Goal: Transaction & Acquisition: Purchase product/service

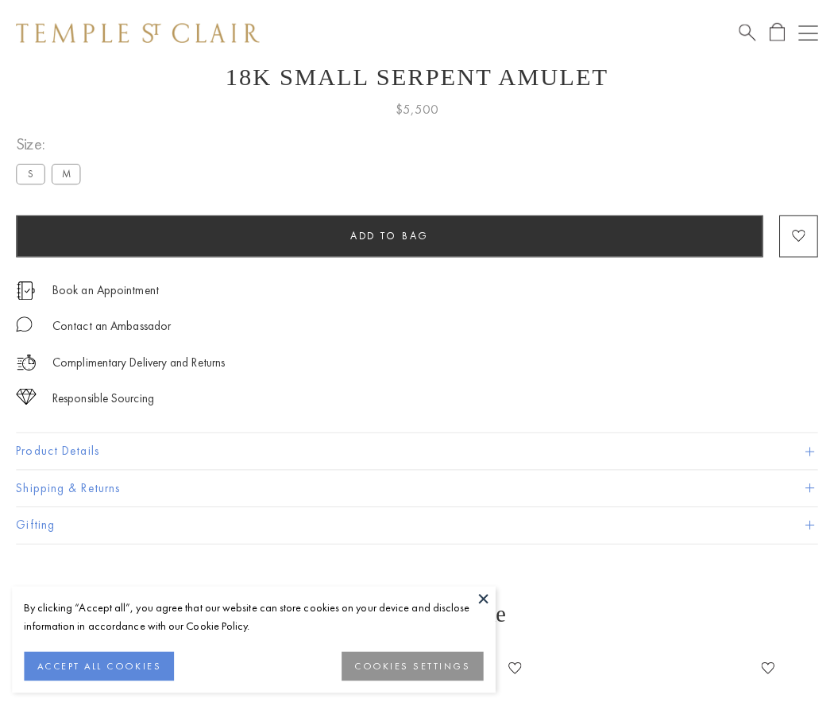
scroll to position [64, 0]
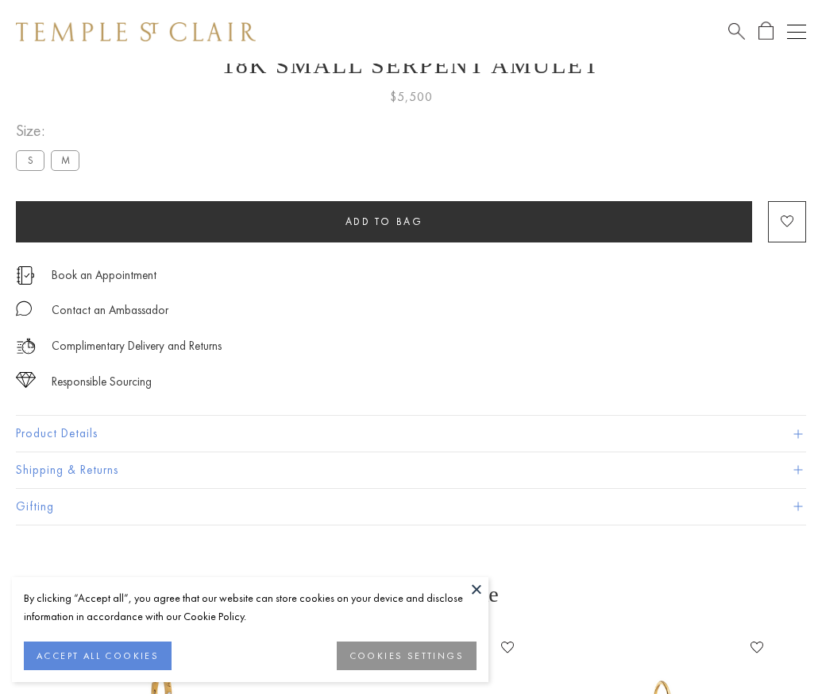
click at [384, 221] on span "Add to bag" at bounding box center [385, 222] width 78 height 14
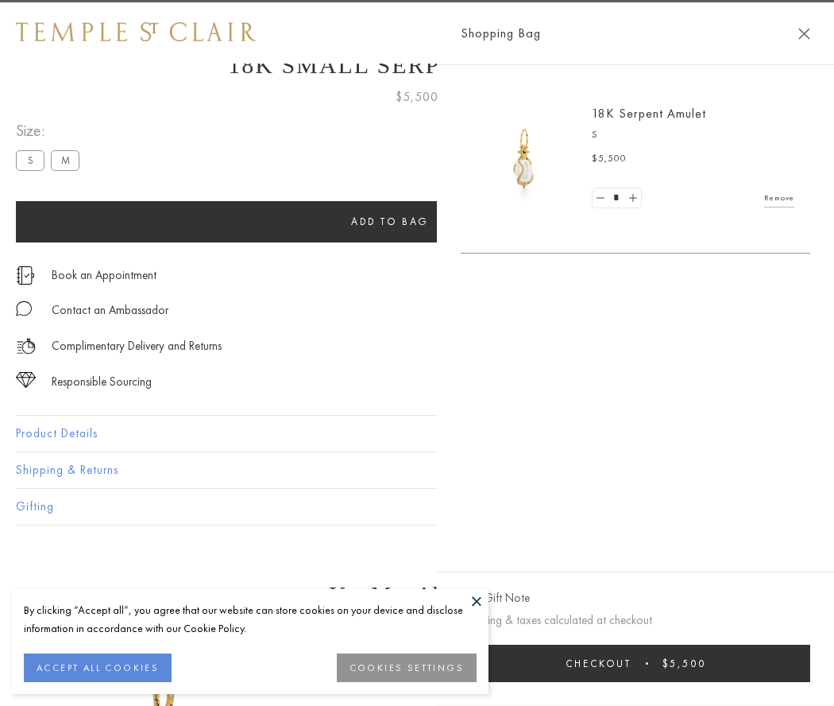
click at [656, 663] on button "Checkout $5,500" at bounding box center [636, 662] width 350 height 37
